Goal: Transaction & Acquisition: Book appointment/travel/reservation

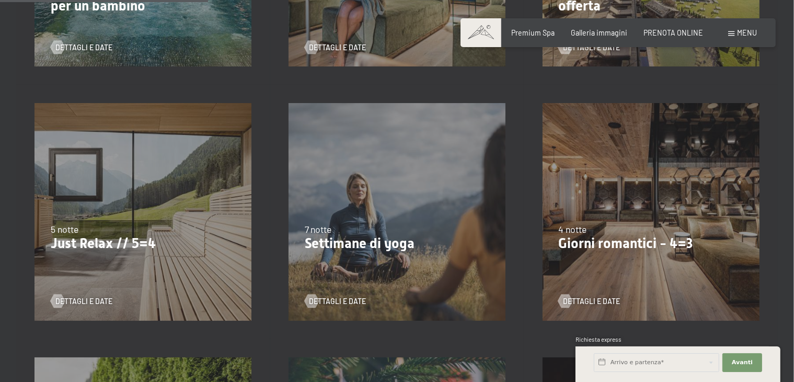
scroll to position [502, 0]
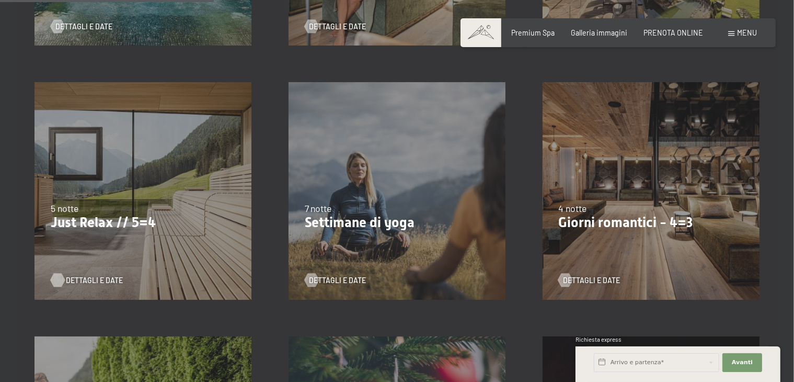
click at [81, 283] on span "Dettagli e Date" at bounding box center [94, 280] width 57 height 10
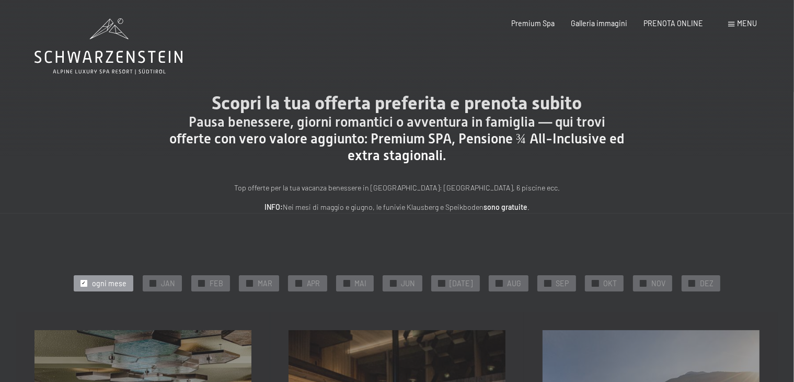
click at [87, 283] on div at bounding box center [84, 283] width 7 height 7
click at [87, 287] on div at bounding box center [84, 283] width 7 height 7
click at [690, 280] on span "✓" at bounding box center [692, 283] width 4 height 6
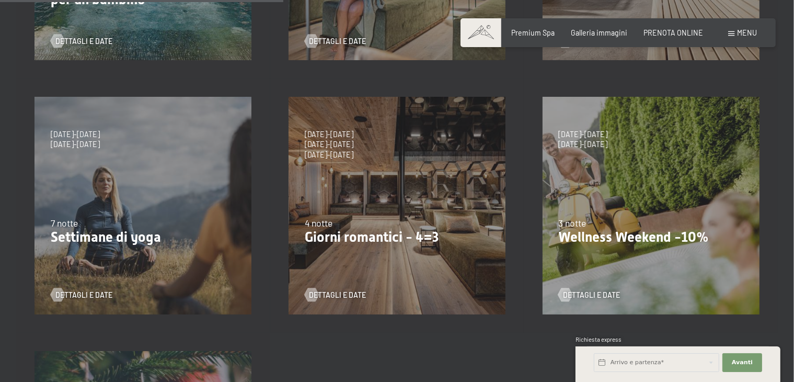
scroll to position [484, 0]
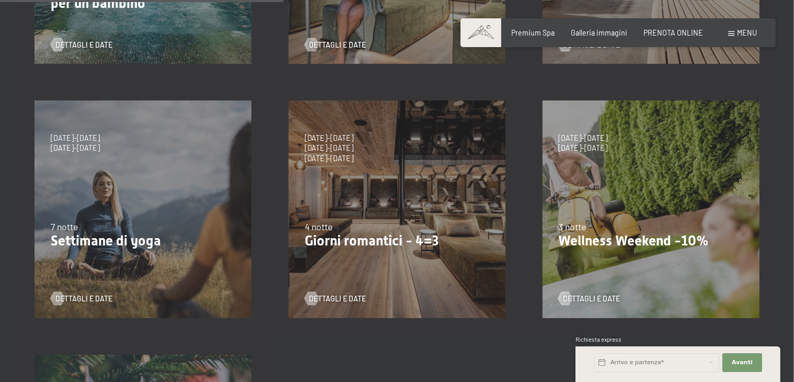
click at [350, 228] on div "4 notte" at bounding box center [397, 226] width 185 height 13
click at [345, 282] on div "Dettagli e Date" at bounding box center [394, 292] width 178 height 24
click at [347, 299] on span "Dettagli e Date" at bounding box center [347, 298] width 57 height 10
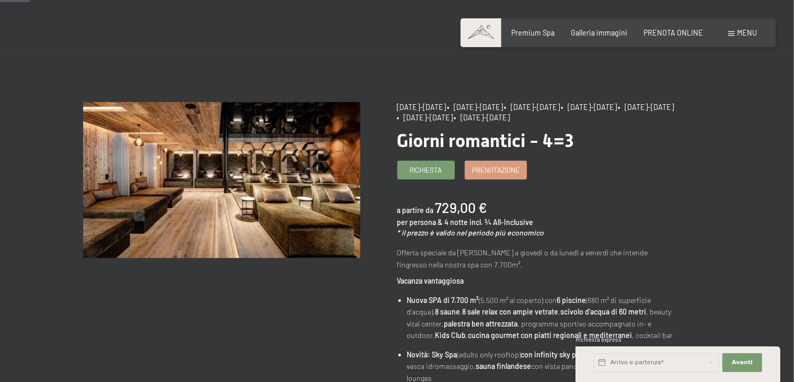
scroll to position [39, 0]
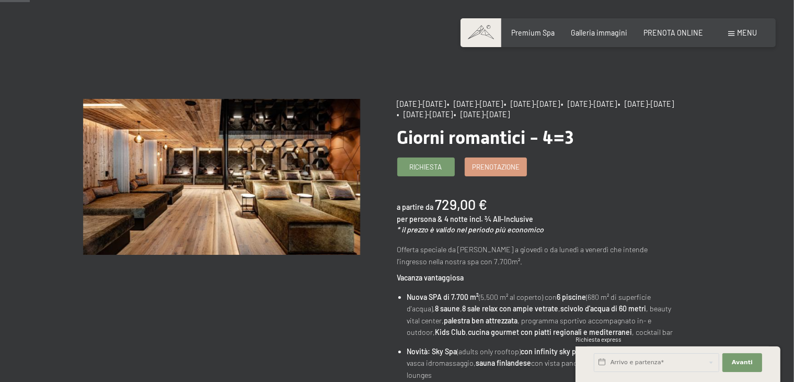
click at [591, 222] on div "a partire da 729,00 € per persona & 4 notte incl. ¾ All-Inclusive * il prezzo è…" at bounding box center [535, 214] width 277 height 40
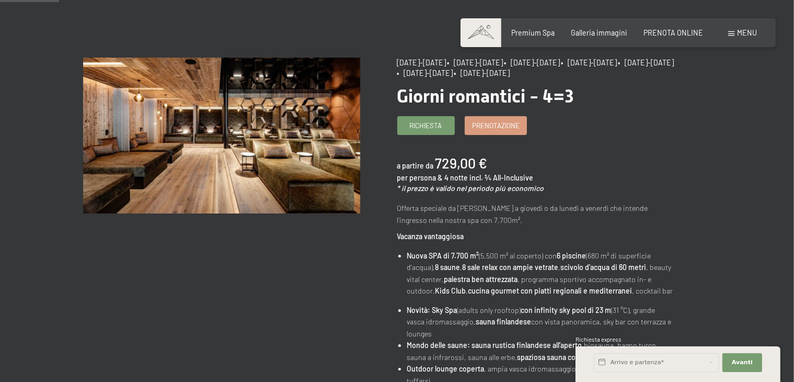
scroll to position [78, 0]
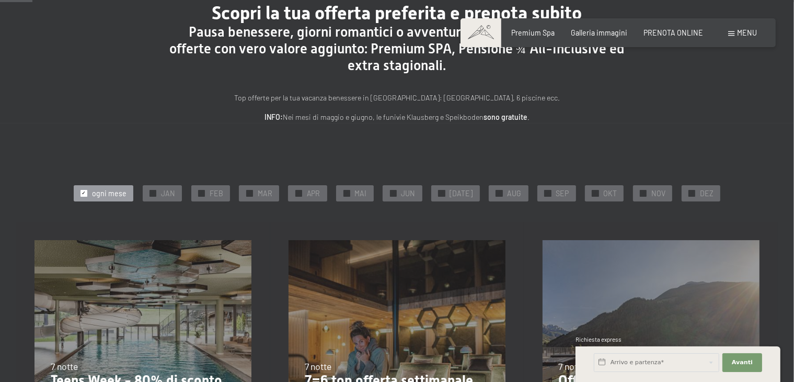
scroll to position [67, 0]
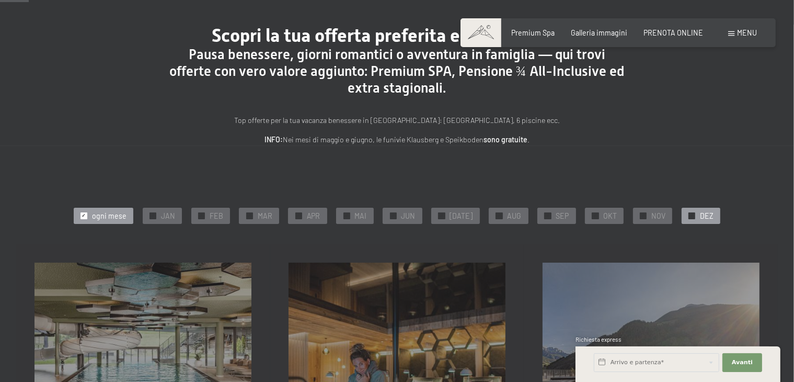
click at [690, 213] on span "✓" at bounding box center [692, 215] width 4 height 6
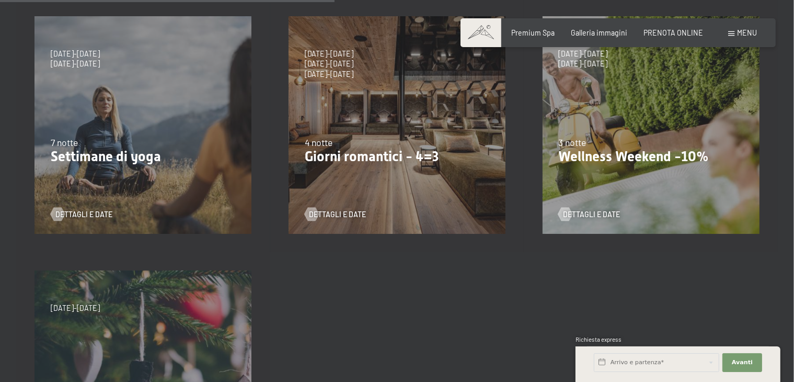
scroll to position [571, 0]
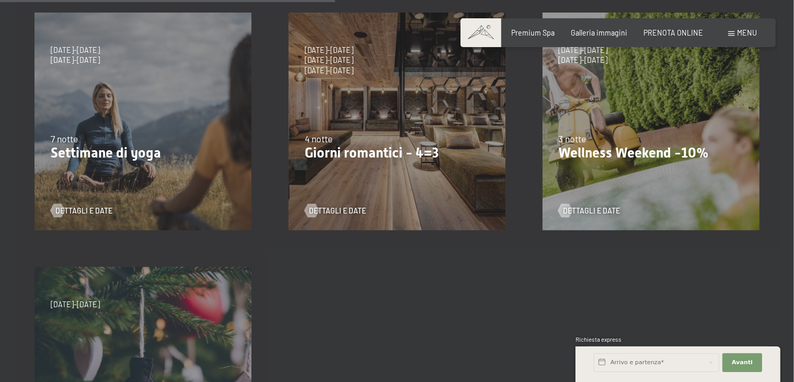
click at [318, 159] on p "Giorni romantici - 4=3" at bounding box center [397, 153] width 185 height 17
click at [319, 207] on span "Dettagli e Date" at bounding box center [347, 210] width 57 height 10
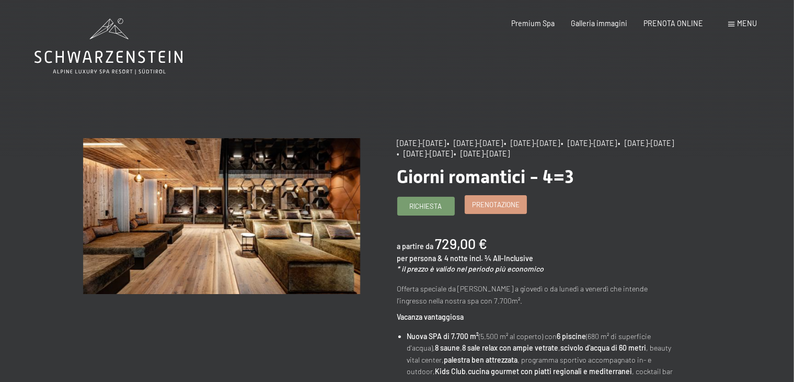
click at [514, 202] on span "Prenotazione" at bounding box center [496, 204] width 48 height 9
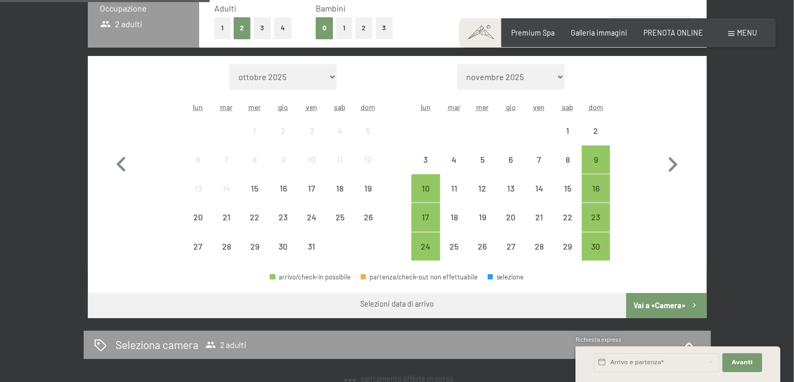
scroll to position [282, 0]
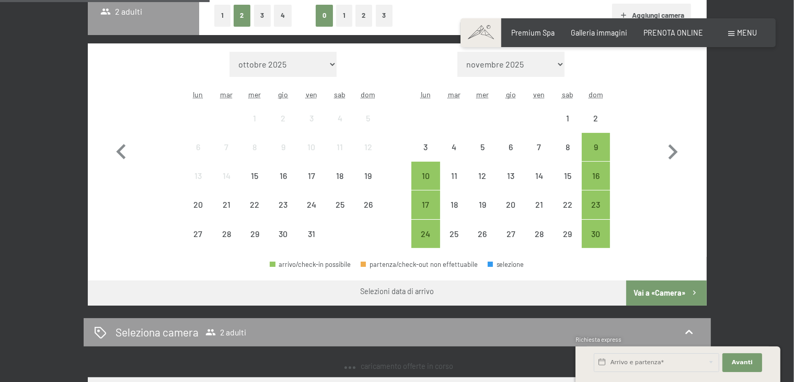
select select "2025-11-01"
select select "2025-12-01"
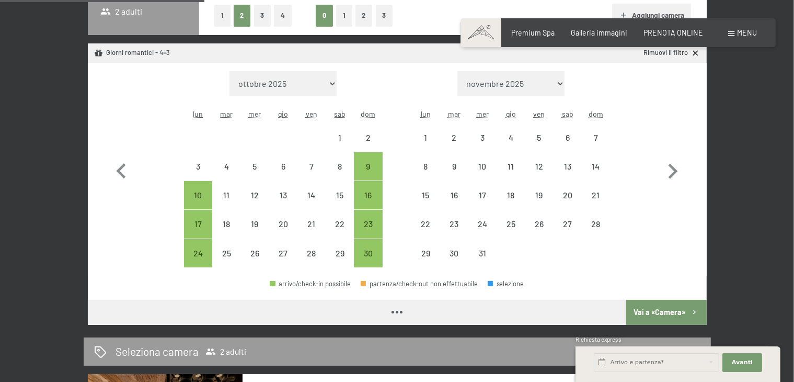
select select "2025-11-01"
select select "2025-12-01"
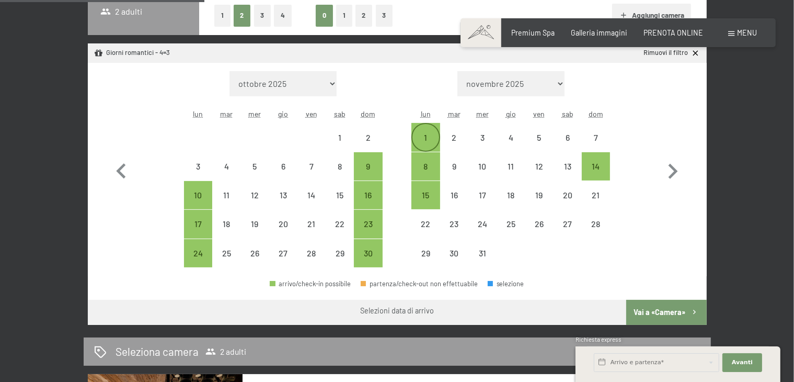
click at [429, 131] on div "1" at bounding box center [426, 137] width 26 height 26
select select "2025-11-01"
select select "2025-12-01"
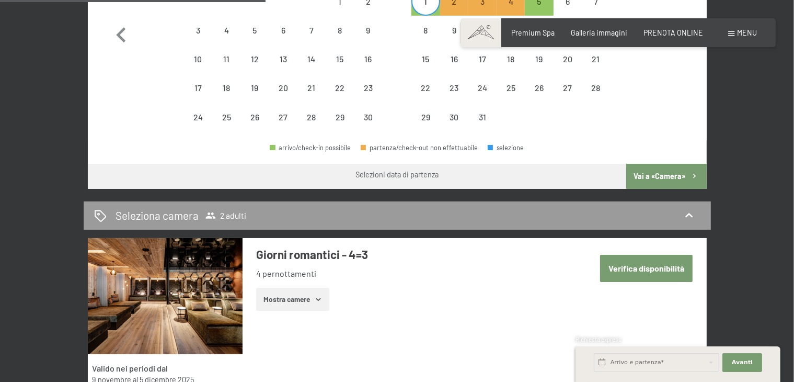
click at [679, 177] on button "Vai a «Camera»" at bounding box center [666, 176] width 80 height 25
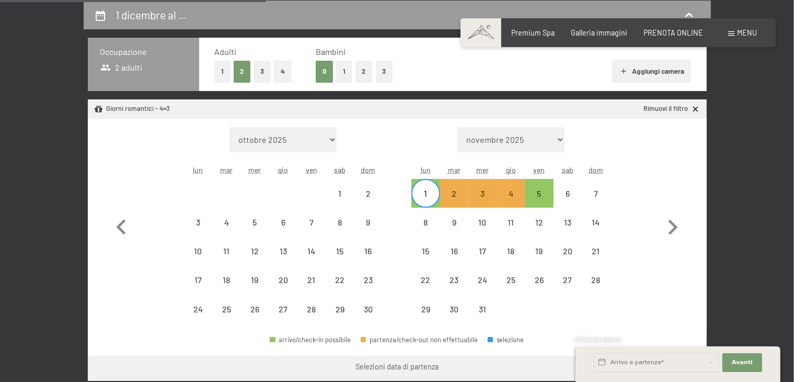
select select "[DATE]"
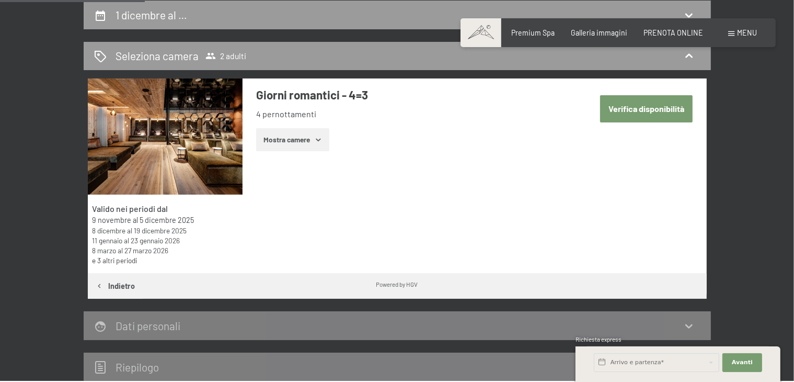
click at [657, 113] on button "Verifica disponibilità" at bounding box center [646, 108] width 93 height 27
select select "[DATE]"
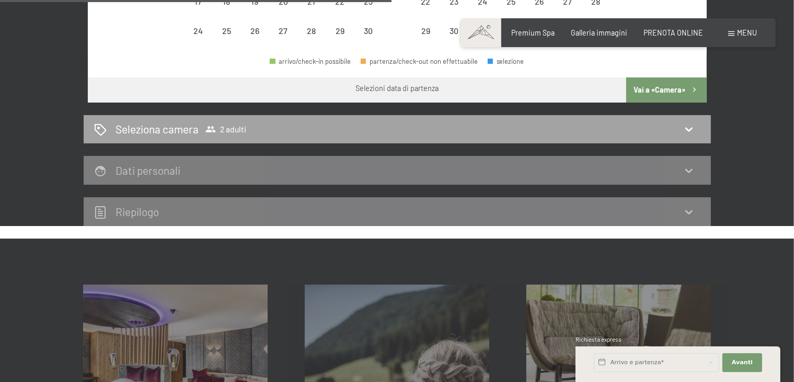
click at [686, 133] on icon at bounding box center [689, 129] width 13 height 13
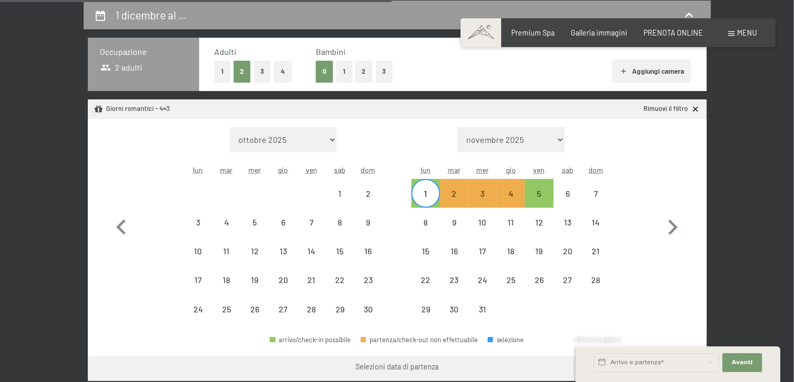
select select "[DATE]"
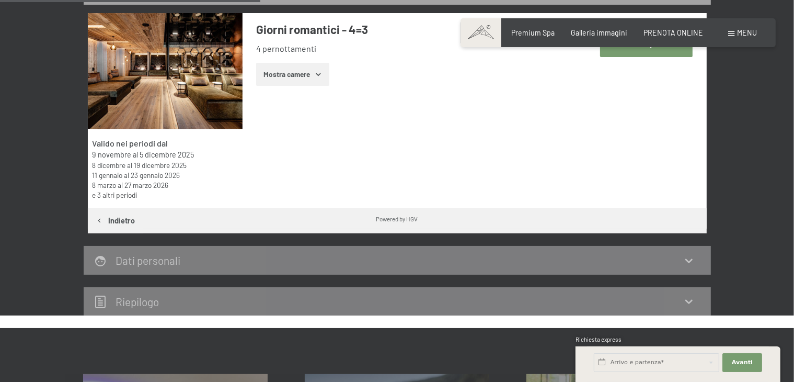
scroll to position [297, 0]
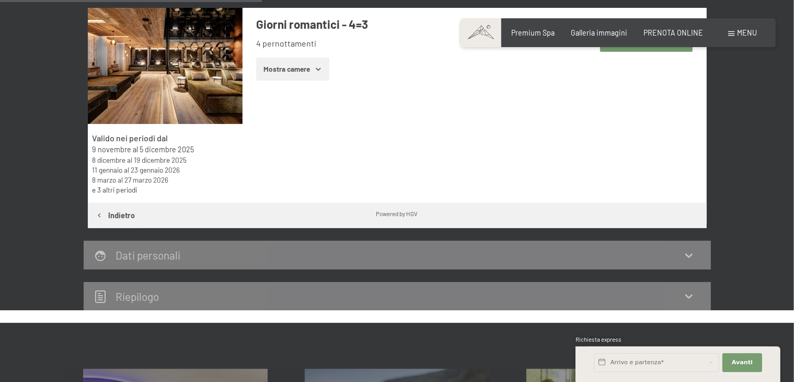
click at [686, 253] on icon at bounding box center [689, 255] width 13 height 13
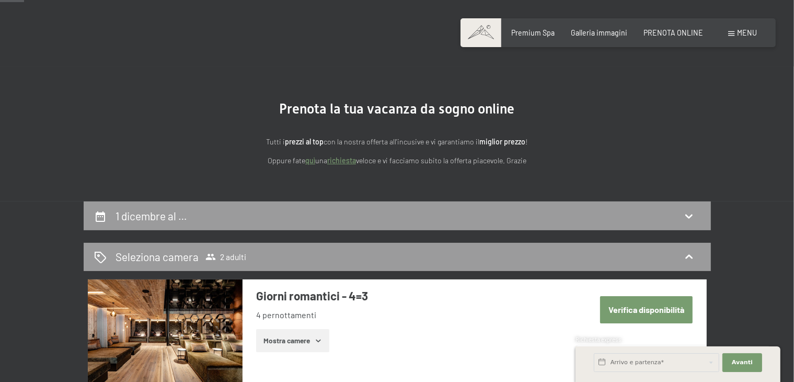
scroll to position [27, 0]
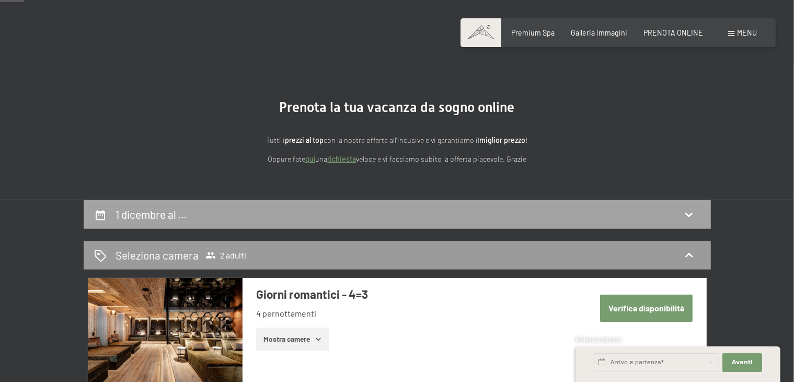
click at [692, 213] on icon at bounding box center [688, 214] width 7 height 4
select select "[DATE]"
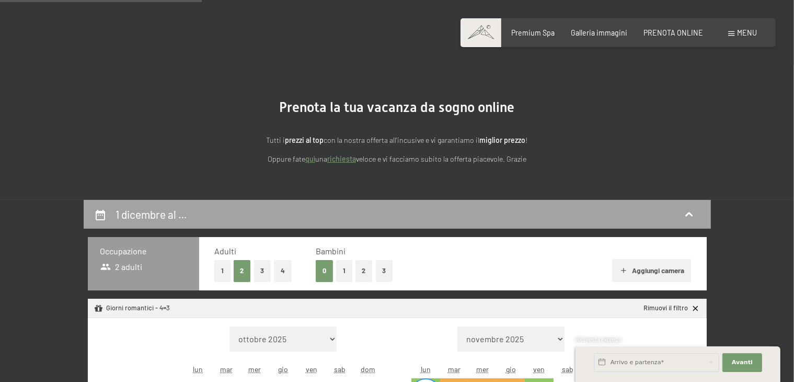
scroll to position [226, 0]
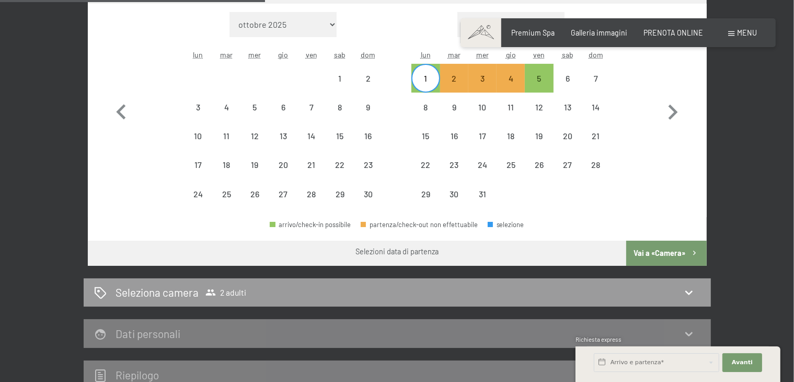
click at [665, 251] on button "Vai a «Camera»" at bounding box center [666, 252] width 80 height 25
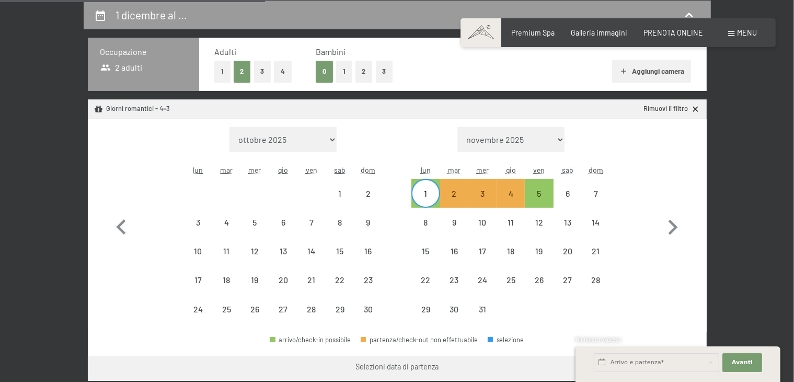
select select "[DATE]"
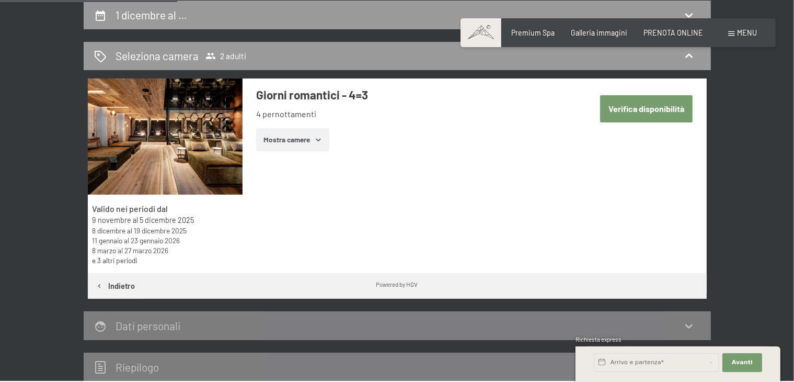
click at [310, 139] on button "Mostra camere" at bounding box center [292, 139] width 73 height 23
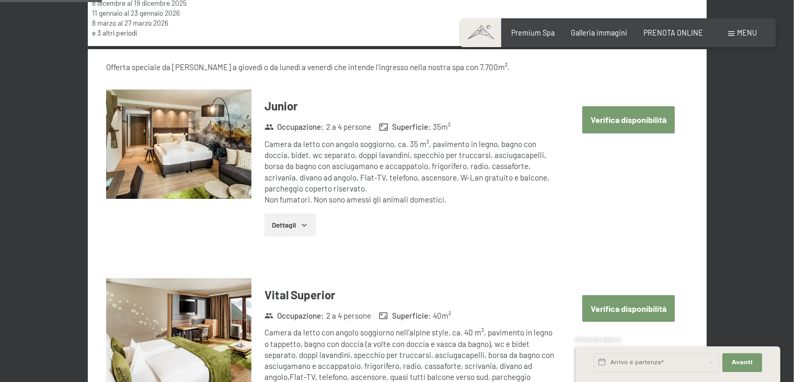
click at [659, 123] on button "Verifica disponibilità" at bounding box center [628, 119] width 93 height 27
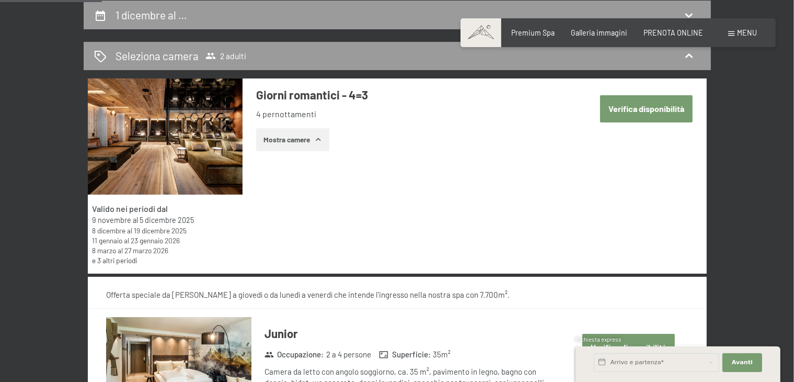
select select "[DATE]"
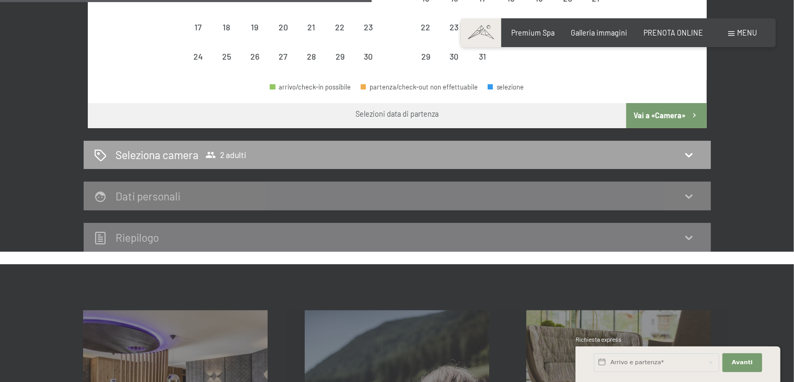
click at [682, 153] on div "Seleziona camera 2 adulti" at bounding box center [397, 154] width 606 height 15
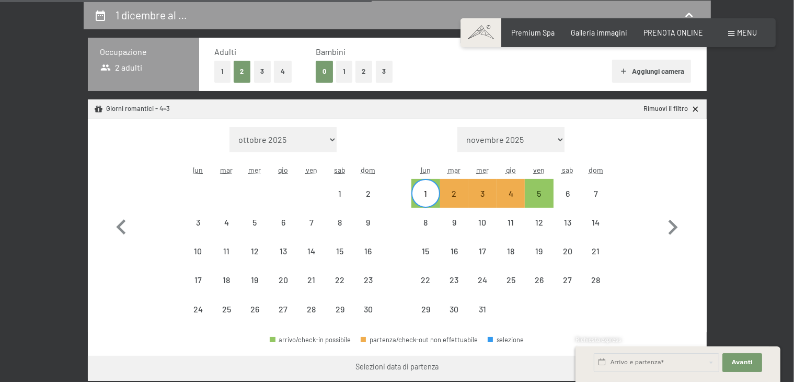
select select "[DATE]"
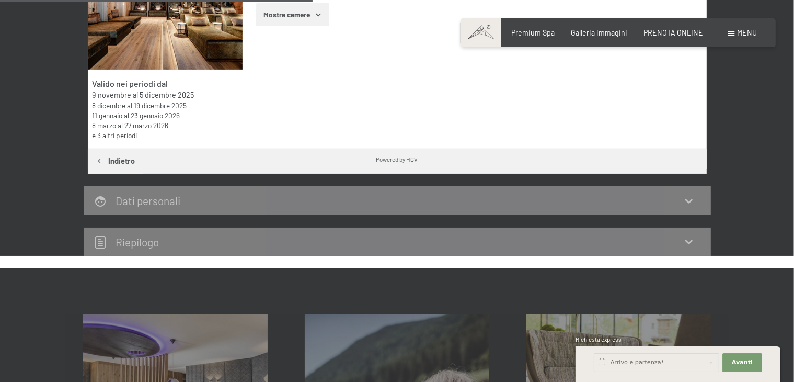
scroll to position [361, 0]
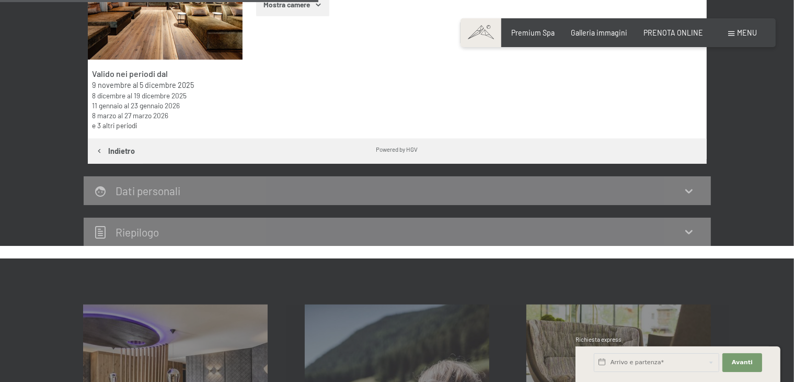
click at [698, 190] on div "Dati personali" at bounding box center [397, 190] width 606 height 15
click at [701, 193] on div "Dati personali" at bounding box center [397, 190] width 627 height 29
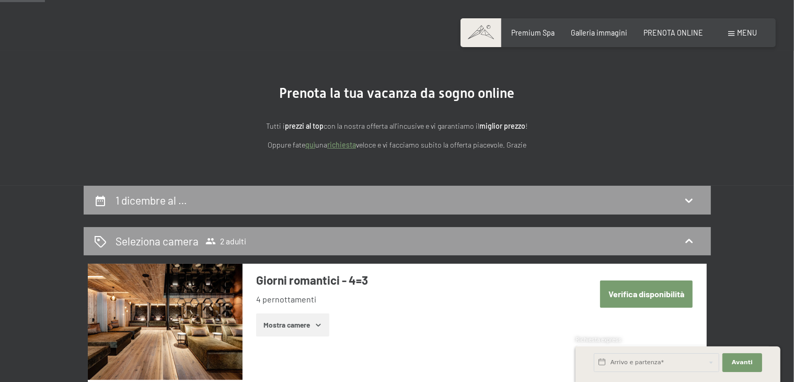
scroll to position [38, 0]
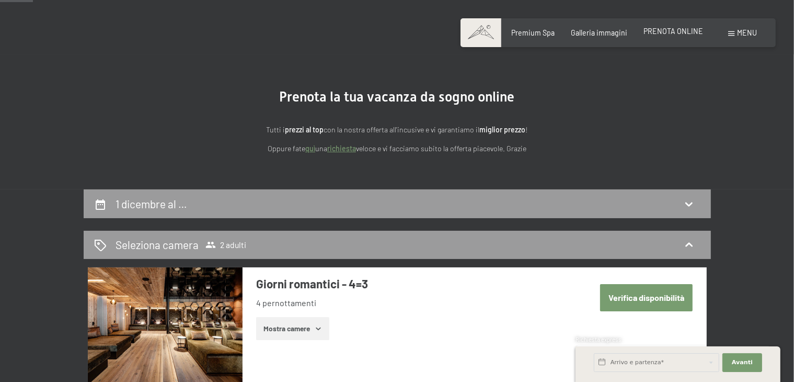
click at [686, 35] on span "PRENOTA ONLINE" at bounding box center [674, 31] width 60 height 9
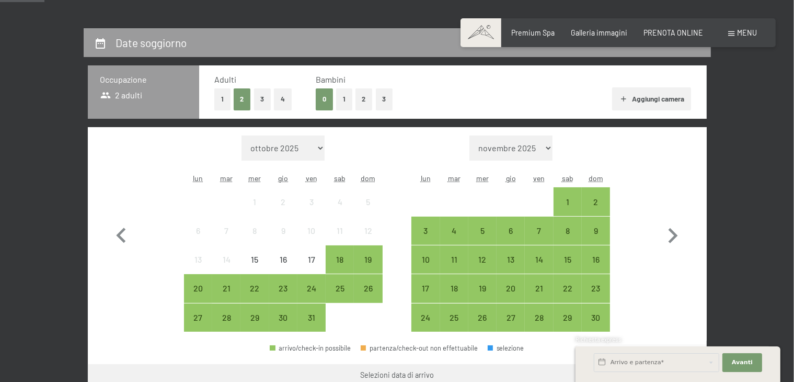
scroll to position [199, 0]
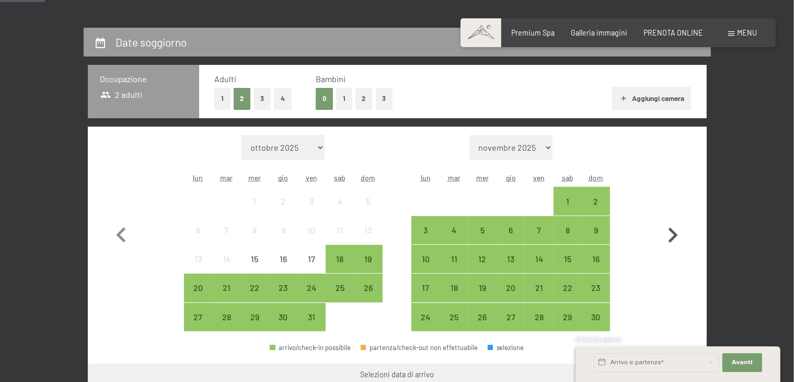
click at [675, 235] on icon "button" at bounding box center [673, 234] width 9 height 15
select select "[DATE]"
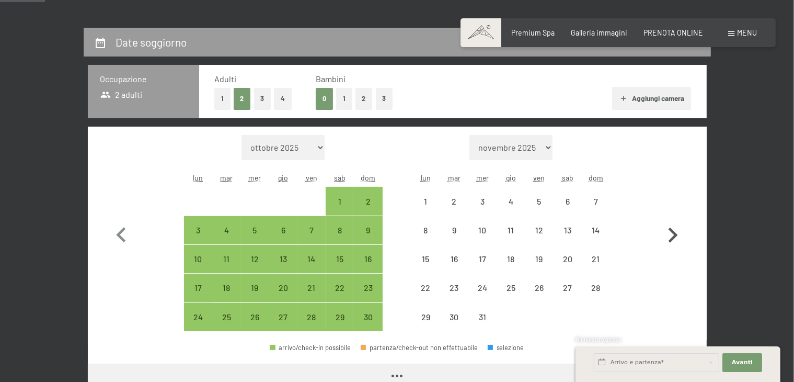
select select "[DATE]"
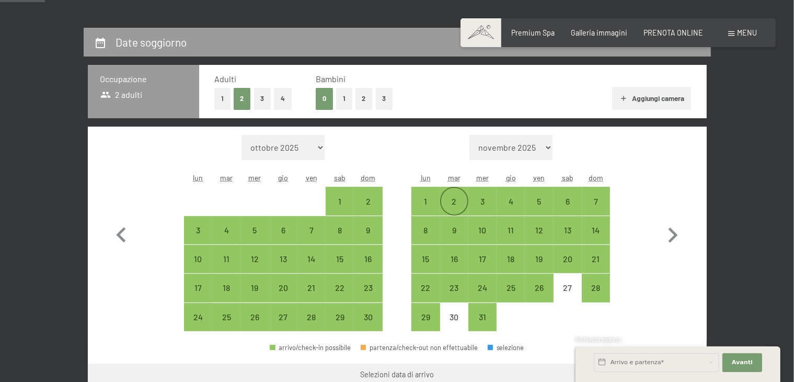
click at [456, 201] on div "2" at bounding box center [454, 210] width 26 height 26
select select "[DATE]"
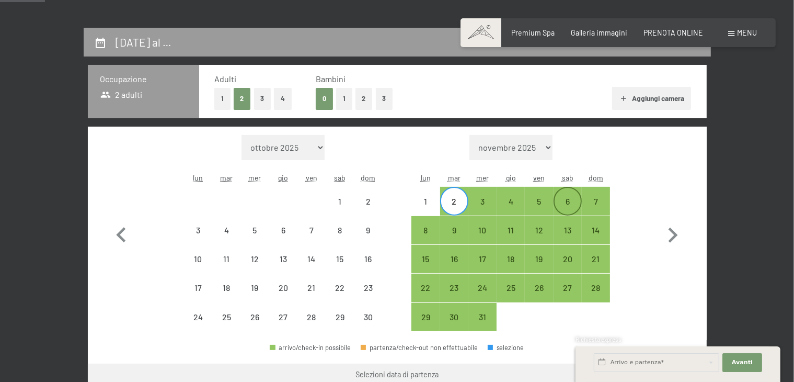
click at [569, 207] on div "6" at bounding box center [568, 210] width 26 height 26
select select "[DATE]"
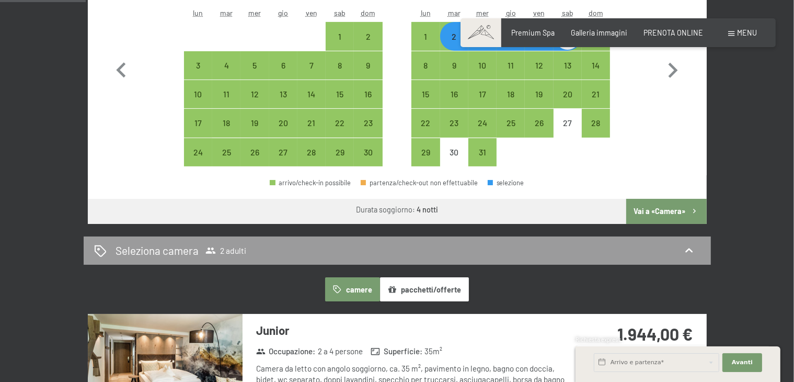
click at [668, 213] on button "Vai a «Camera»" at bounding box center [666, 211] width 80 height 25
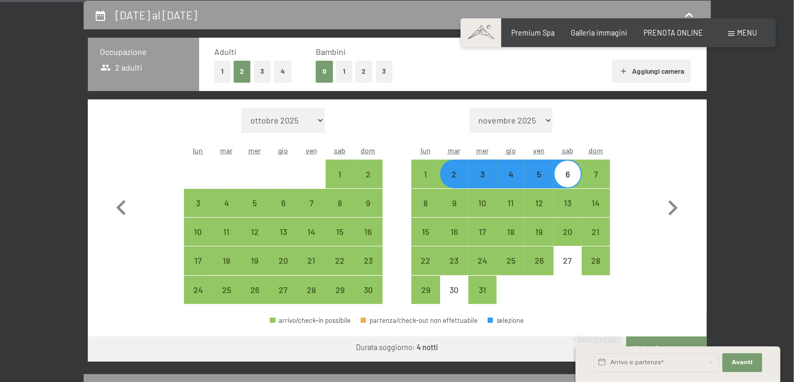
select select "[DATE]"
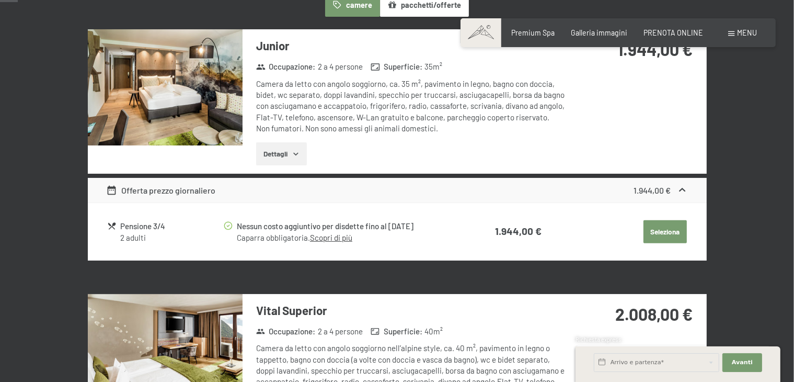
scroll to position [68, 0]
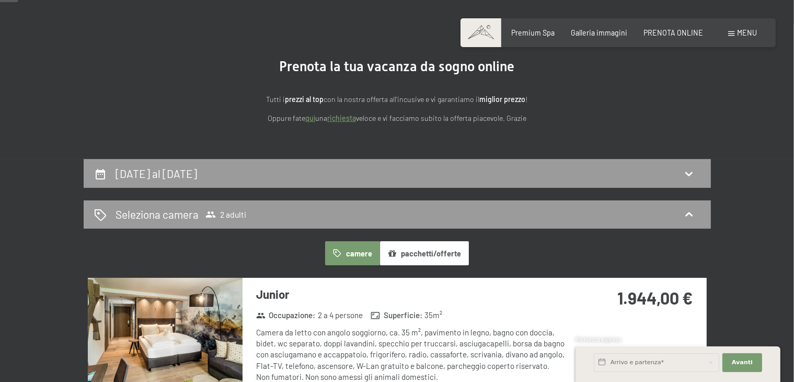
click at [446, 263] on button "pacchetti/offerte" at bounding box center [424, 253] width 89 height 24
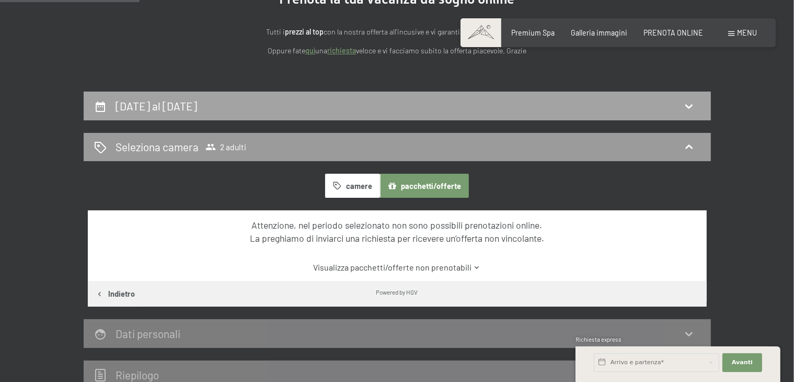
click at [591, 118] on div "[DATE] al [DATE]" at bounding box center [397, 105] width 627 height 29
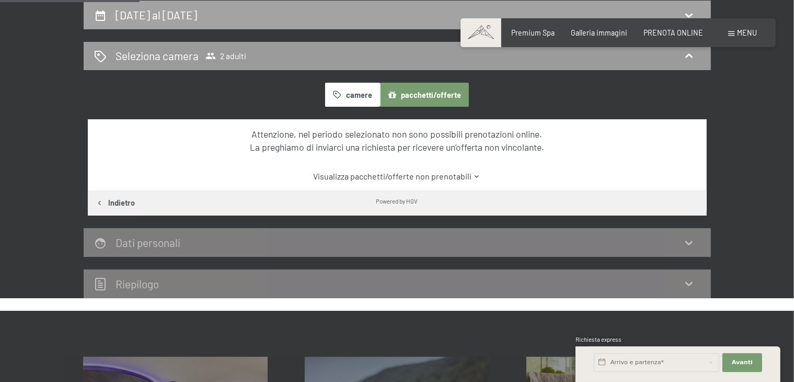
select select "[DATE]"
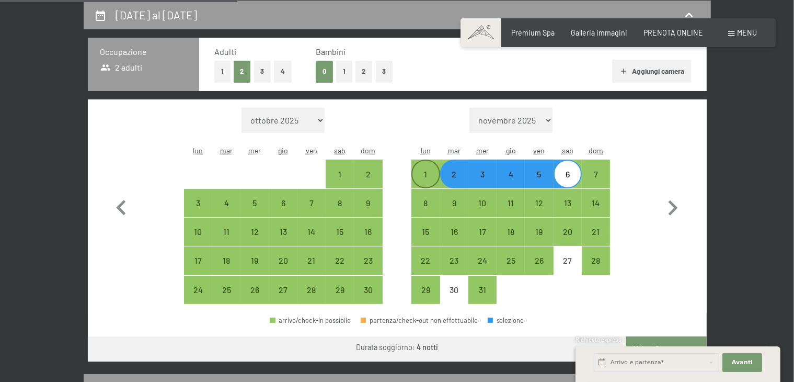
click at [423, 182] on div "1" at bounding box center [426, 183] width 26 height 26
select select "[DATE]"
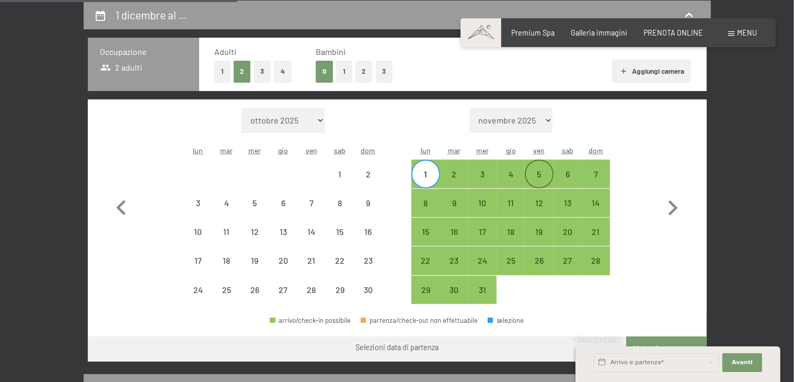
click at [536, 180] on div "5" at bounding box center [539, 183] width 26 height 26
select select "[DATE]"
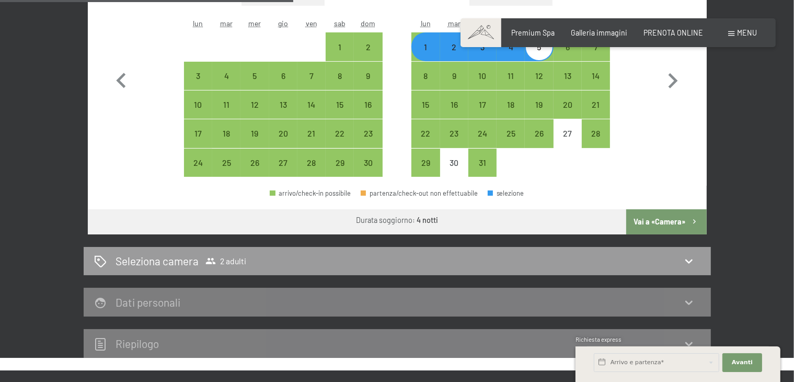
click at [666, 222] on button "Vai a «Camera»" at bounding box center [666, 221] width 80 height 25
select select "[DATE]"
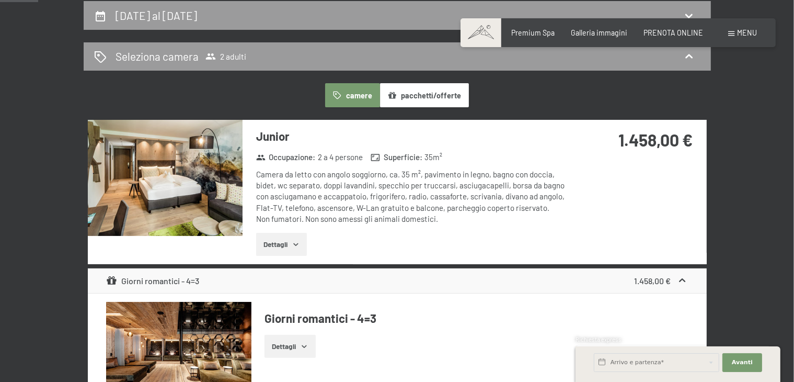
scroll to position [224, 0]
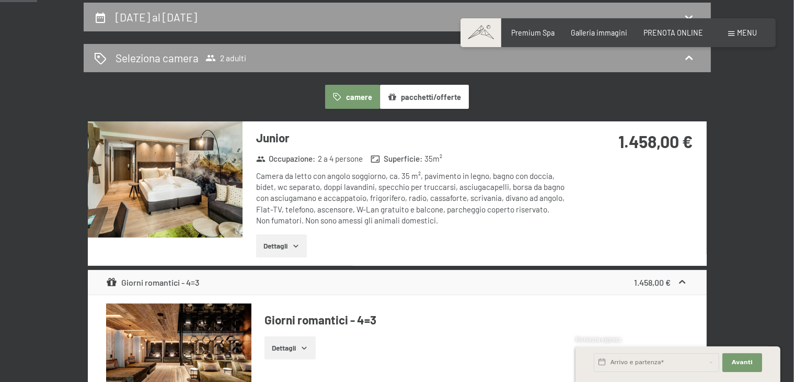
click at [448, 107] on button "pacchetti/offerte" at bounding box center [424, 97] width 89 height 24
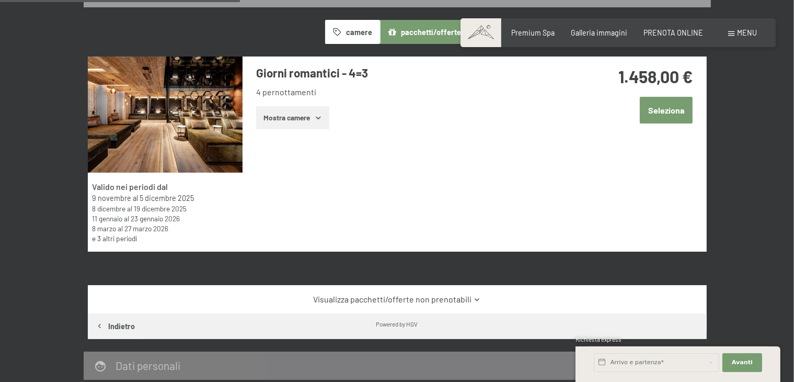
click at [665, 110] on button "Seleziona" at bounding box center [666, 110] width 53 height 27
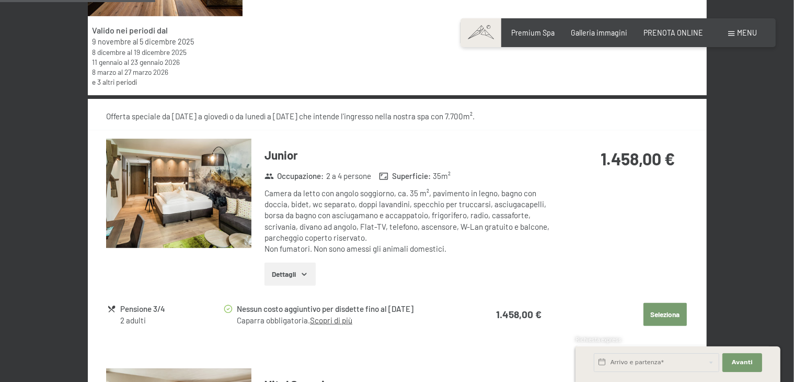
scroll to position [540, 0]
